Goal: Book appointment/travel/reservation

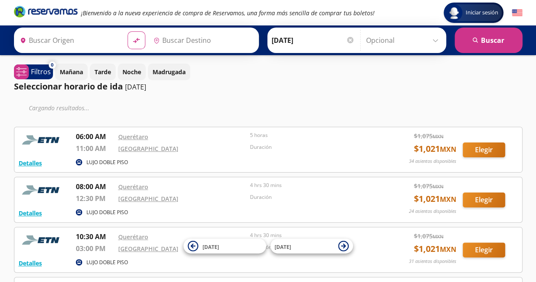
type input "Querétaro, Querétaro"
type input "[GEOGRAPHIC_DATA], [GEOGRAPHIC_DATA]"
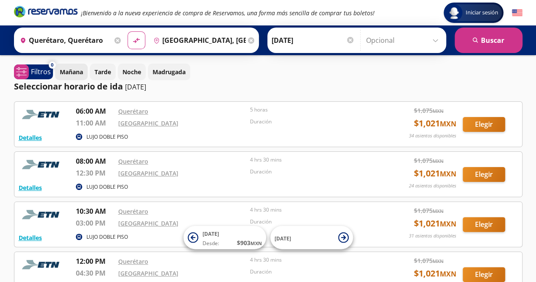
click at [78, 72] on p "Mañana" at bounding box center [71, 71] width 23 height 9
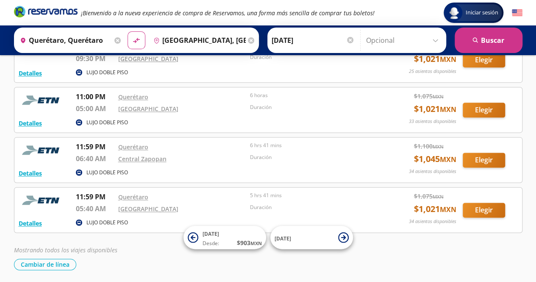
scroll to position [501, 0]
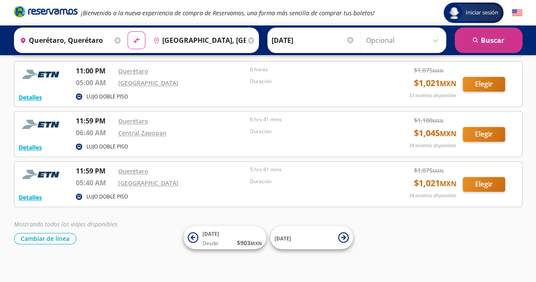
click at [376, 37] on input "Opcional" at bounding box center [404, 40] width 76 height 21
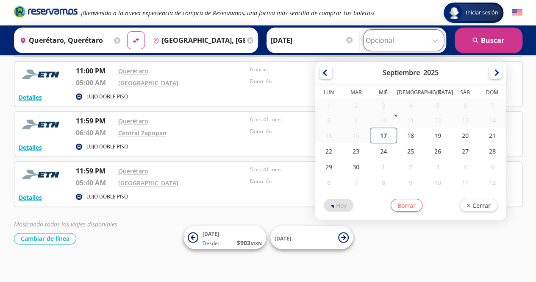
click at [379, 135] on div "17" at bounding box center [383, 136] width 27 height 16
type input "[DATE]"
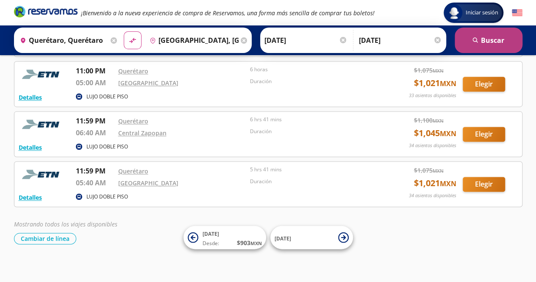
click at [482, 45] on button "search [GEOGRAPHIC_DATA]" at bounding box center [489, 40] width 68 height 25
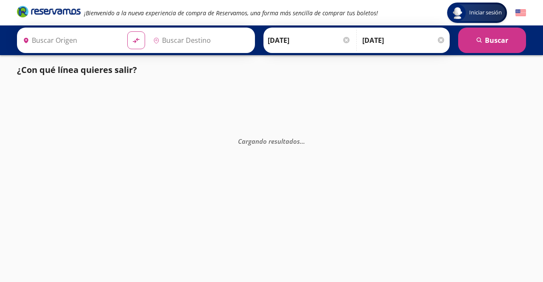
type input "[GEOGRAPHIC_DATA], [GEOGRAPHIC_DATA]"
type input "Querétaro, Querétaro"
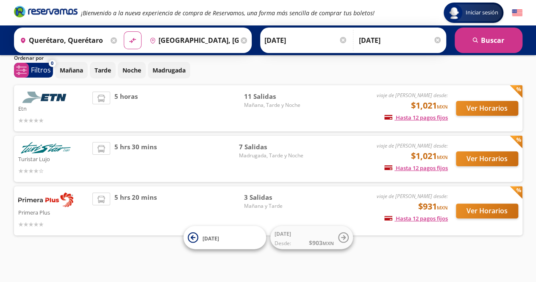
scroll to position [30, 0]
